Goal: Transaction & Acquisition: Purchase product/service

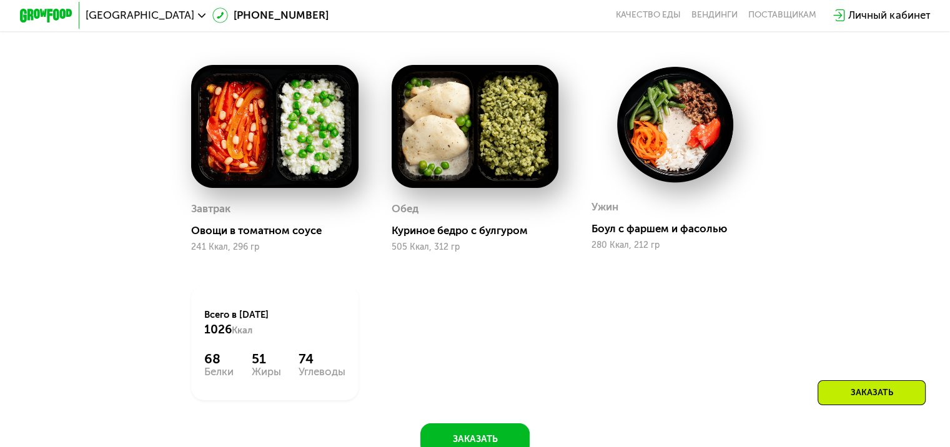
scroll to position [750, 0]
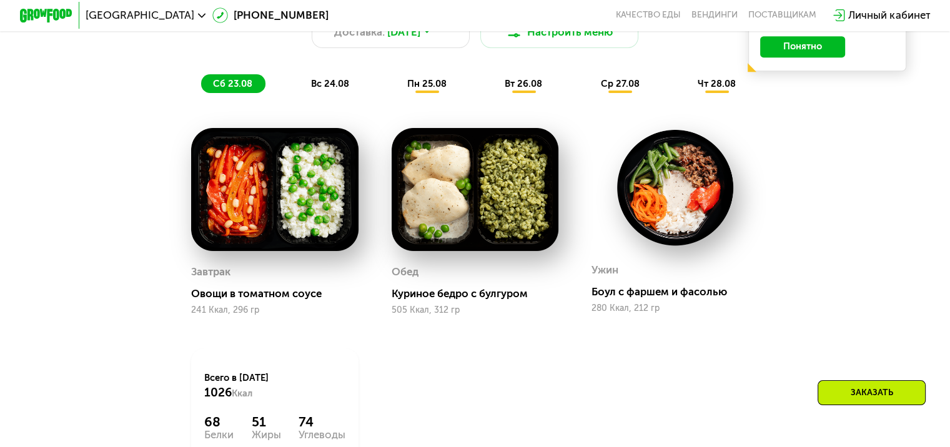
click at [497, 150] on img at bounding box center [475, 189] width 167 height 123
click at [439, 89] on span "пн 25.08" at bounding box center [426, 83] width 39 height 11
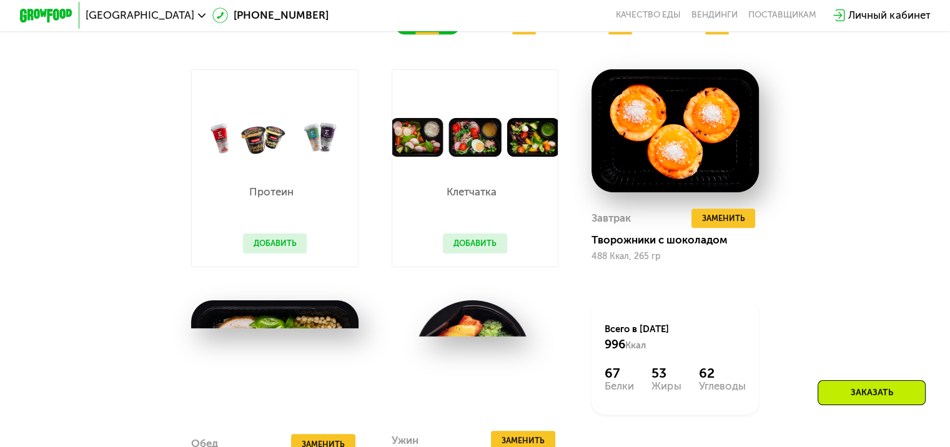
scroll to position [625, 0]
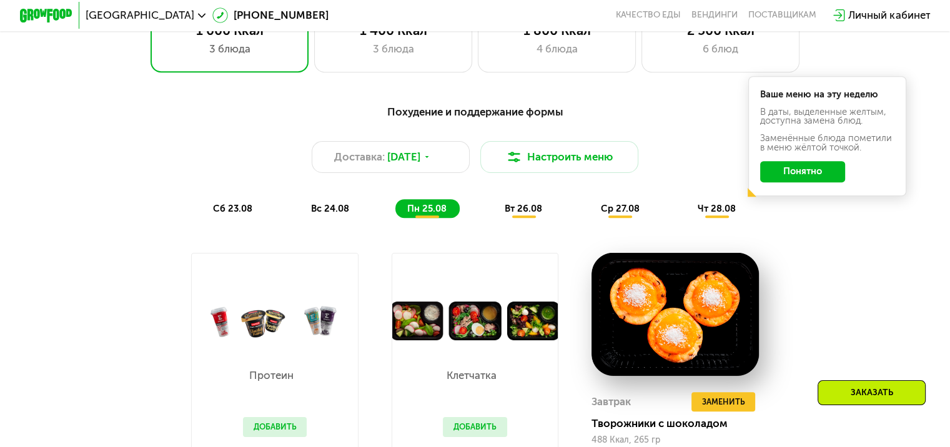
click at [589, 206] on div "вт 26.08" at bounding box center [621, 208] width 64 height 19
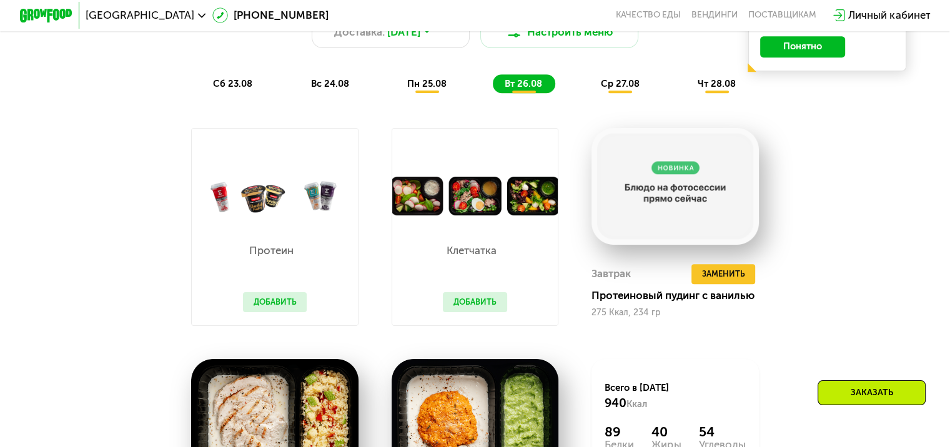
drag, startPoint x: 840, startPoint y: 255, endPoint x: 825, endPoint y: 250, distance: 15.8
click at [840, 254] on div "Похудение и поддержание формы Доставка: [DATE] Настроить меню сб 23.08 вс 24.08…" at bounding box center [475, 293] width 813 height 644
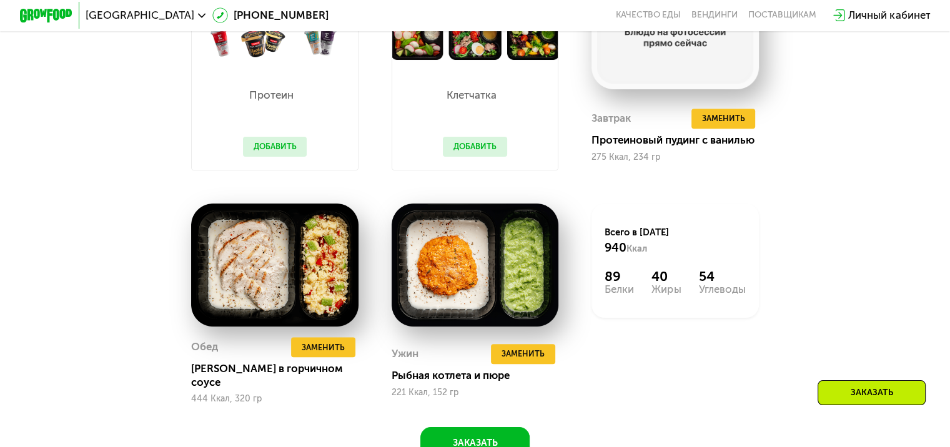
scroll to position [1000, 0]
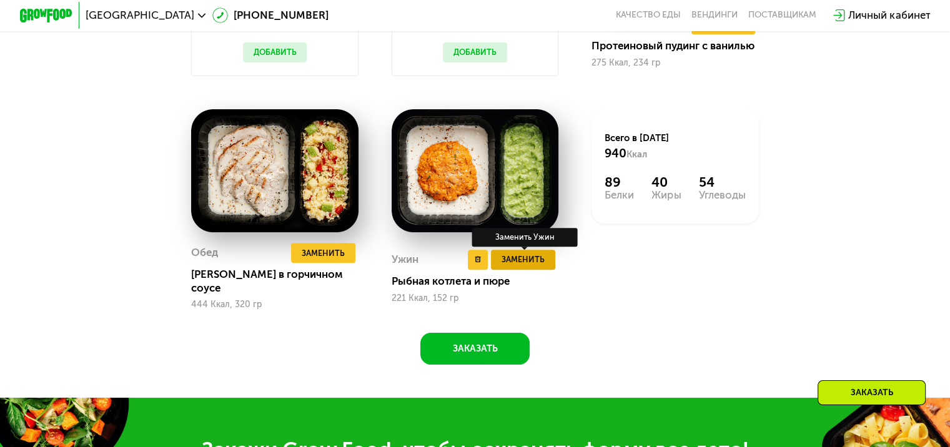
click at [554, 263] on button "Заменить" at bounding box center [523, 260] width 64 height 20
click at [539, 259] on span "Заменить" at bounding box center [523, 259] width 43 height 13
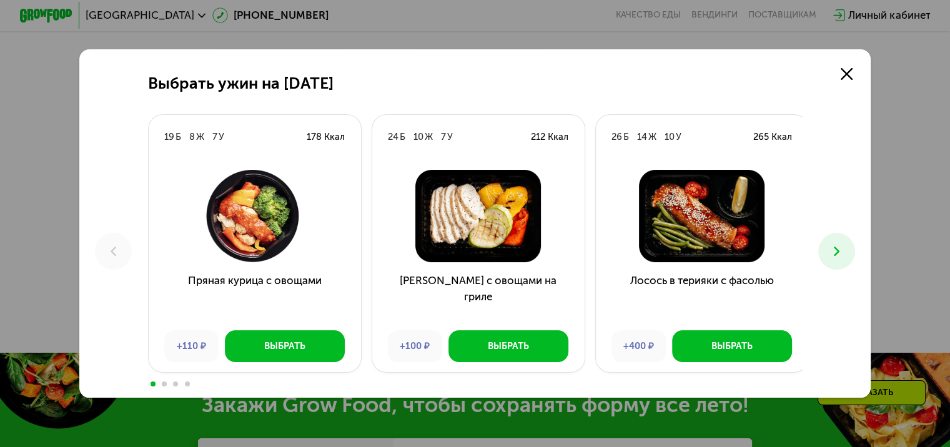
scroll to position [1250, 0]
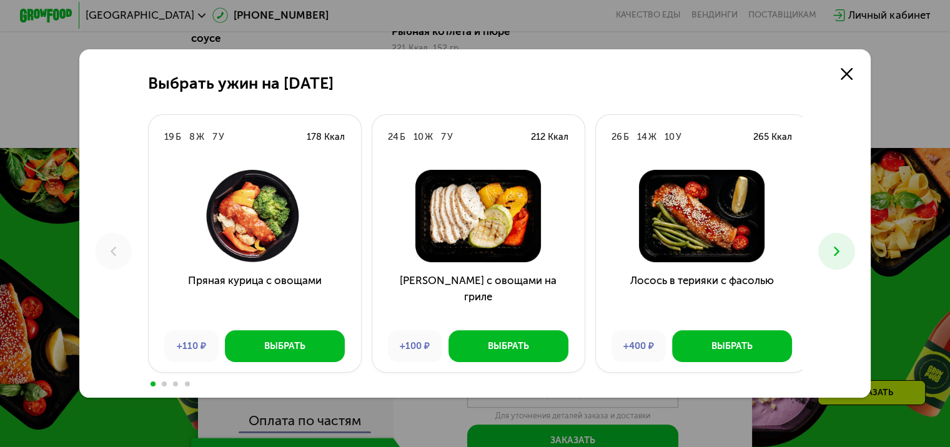
click at [841, 254] on icon at bounding box center [837, 252] width 16 height 16
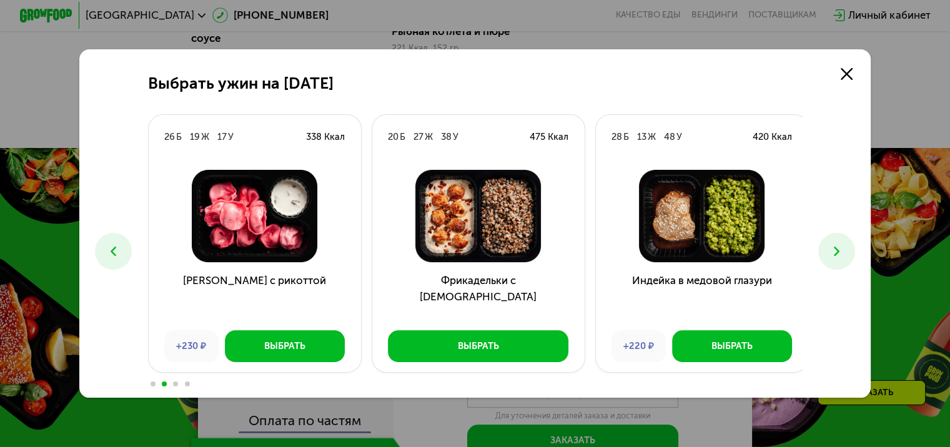
click at [106, 248] on icon at bounding box center [114, 252] width 16 height 16
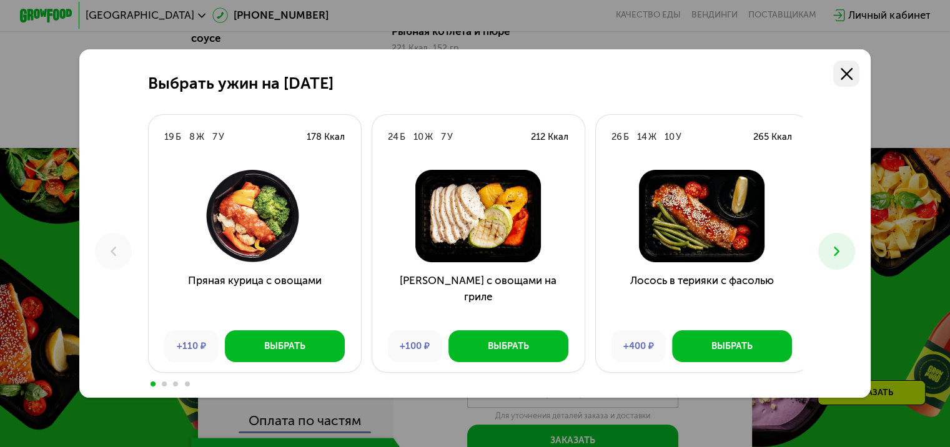
click at [852, 76] on icon at bounding box center [847, 74] width 12 height 12
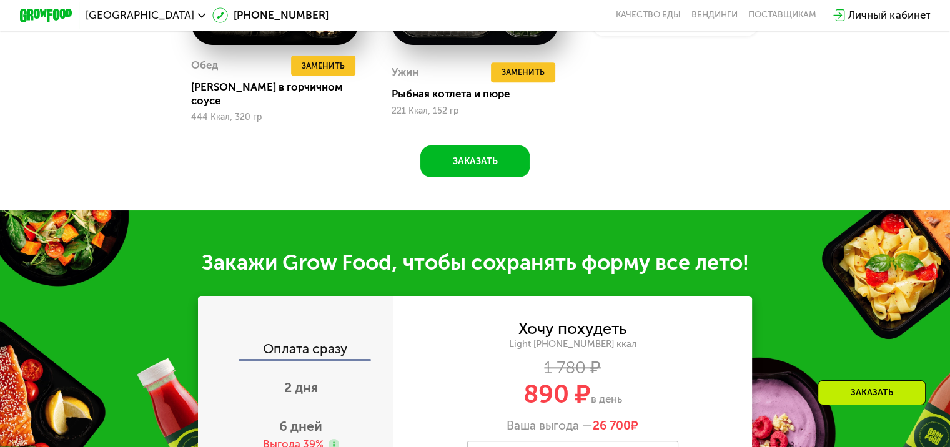
scroll to position [1000, 0]
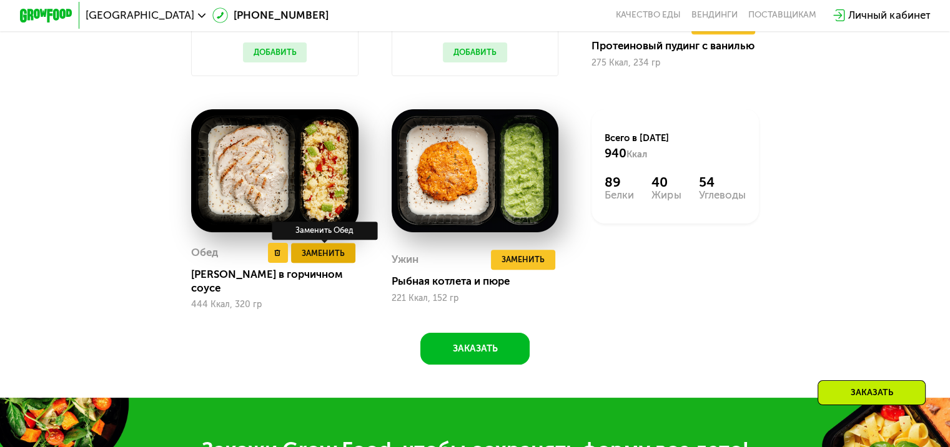
click at [309, 260] on span "Заменить" at bounding box center [323, 253] width 43 height 13
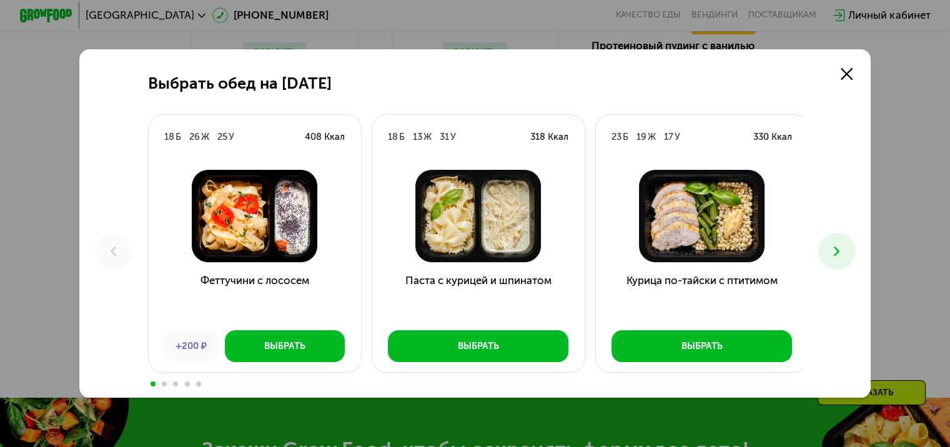
click at [842, 245] on icon at bounding box center [837, 252] width 16 height 16
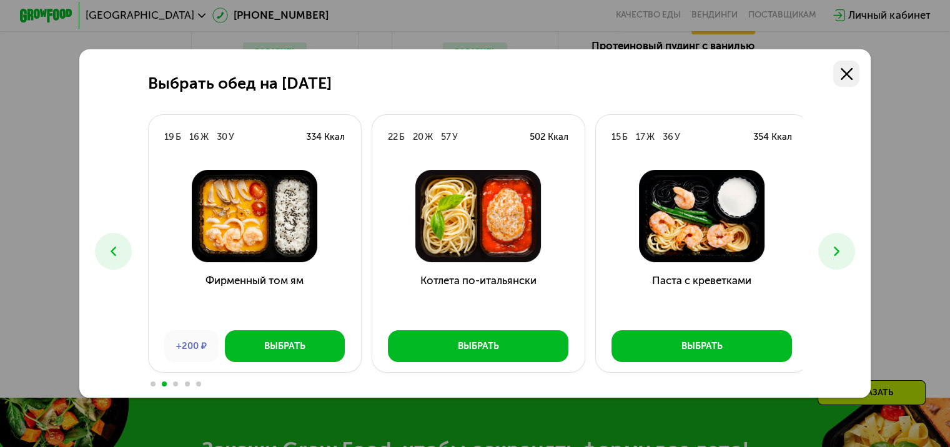
click at [853, 77] on use at bounding box center [847, 74] width 12 height 12
